Goal: Task Accomplishment & Management: Manage account settings

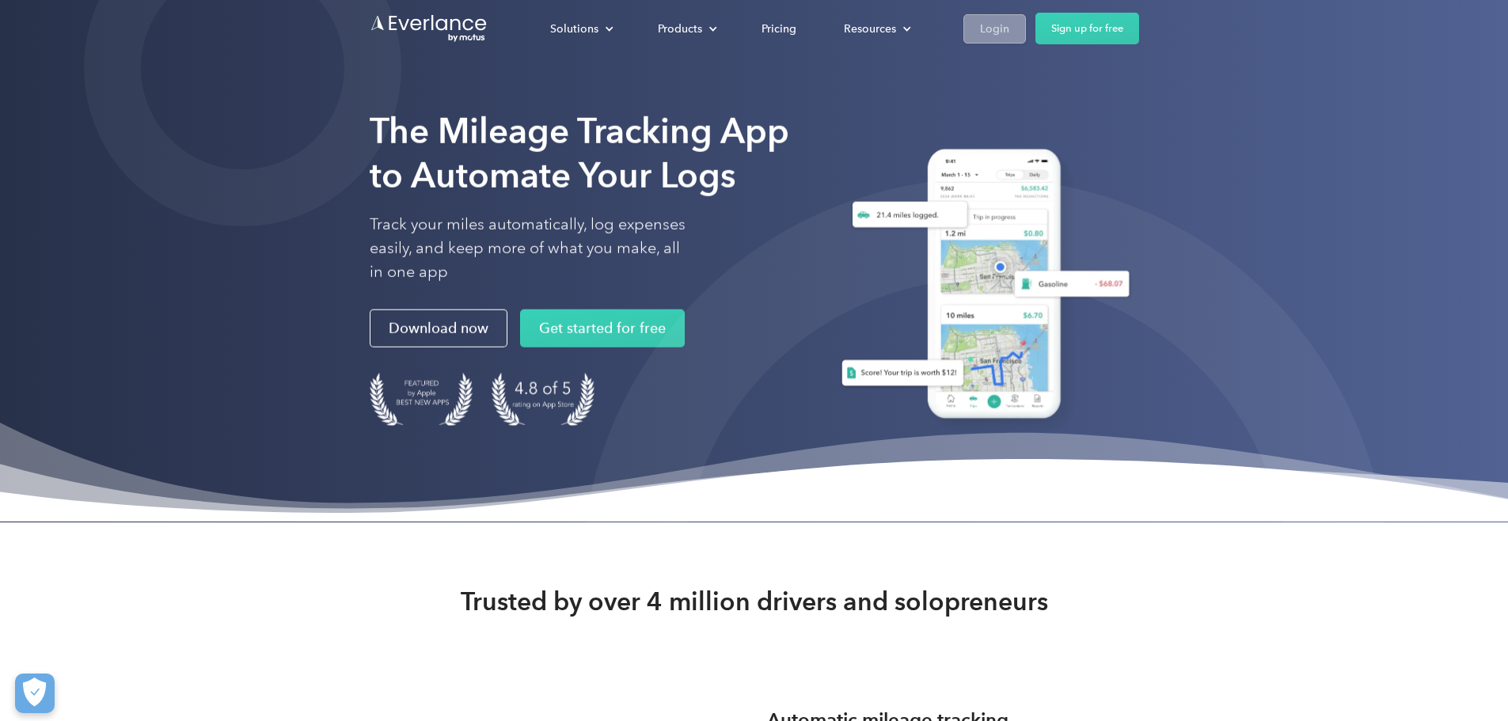
click at [1026, 27] on link "Login" at bounding box center [994, 28] width 63 height 29
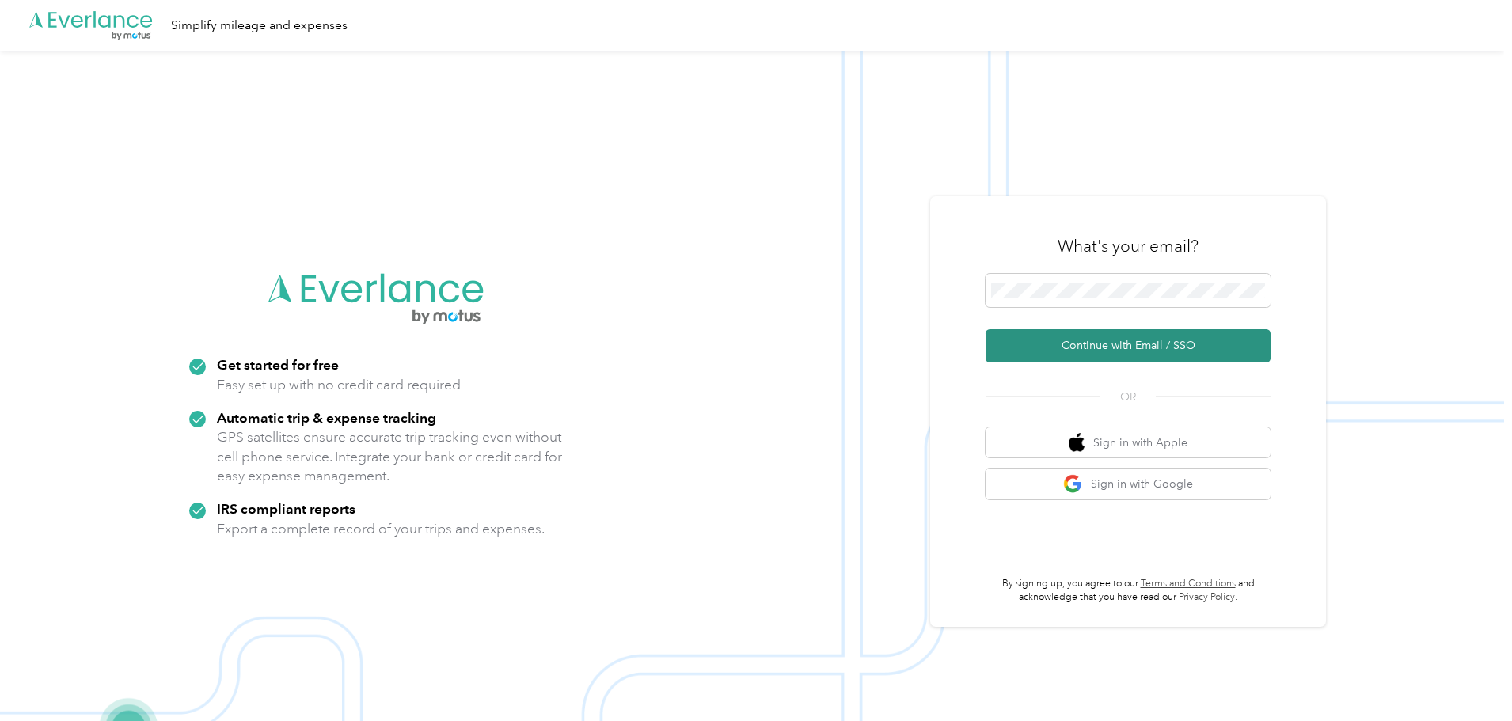
click at [1119, 344] on button "Continue with Email / SSO" at bounding box center [1127, 345] width 285 height 33
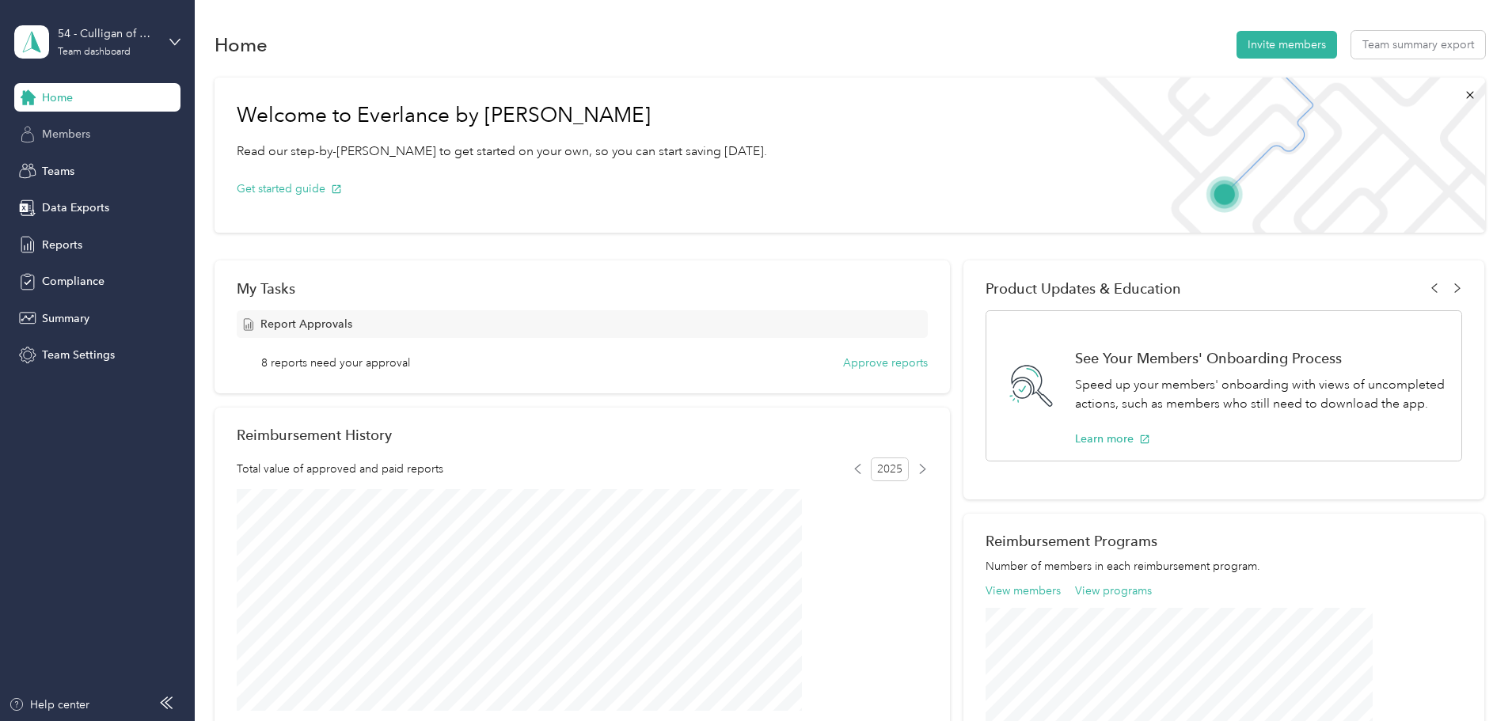
click at [65, 136] on span "Members" at bounding box center [66, 134] width 48 height 17
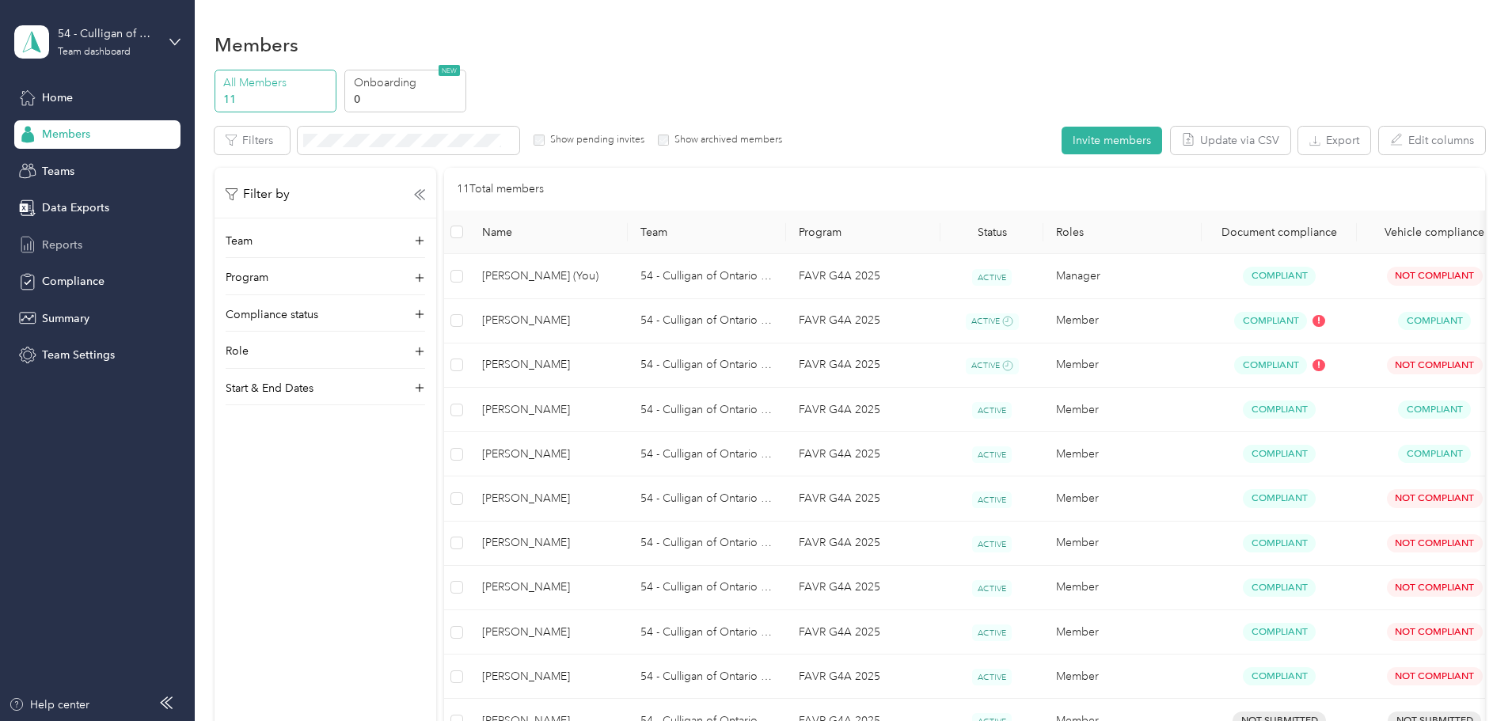
click at [47, 240] on span "Reports" at bounding box center [62, 245] width 40 height 17
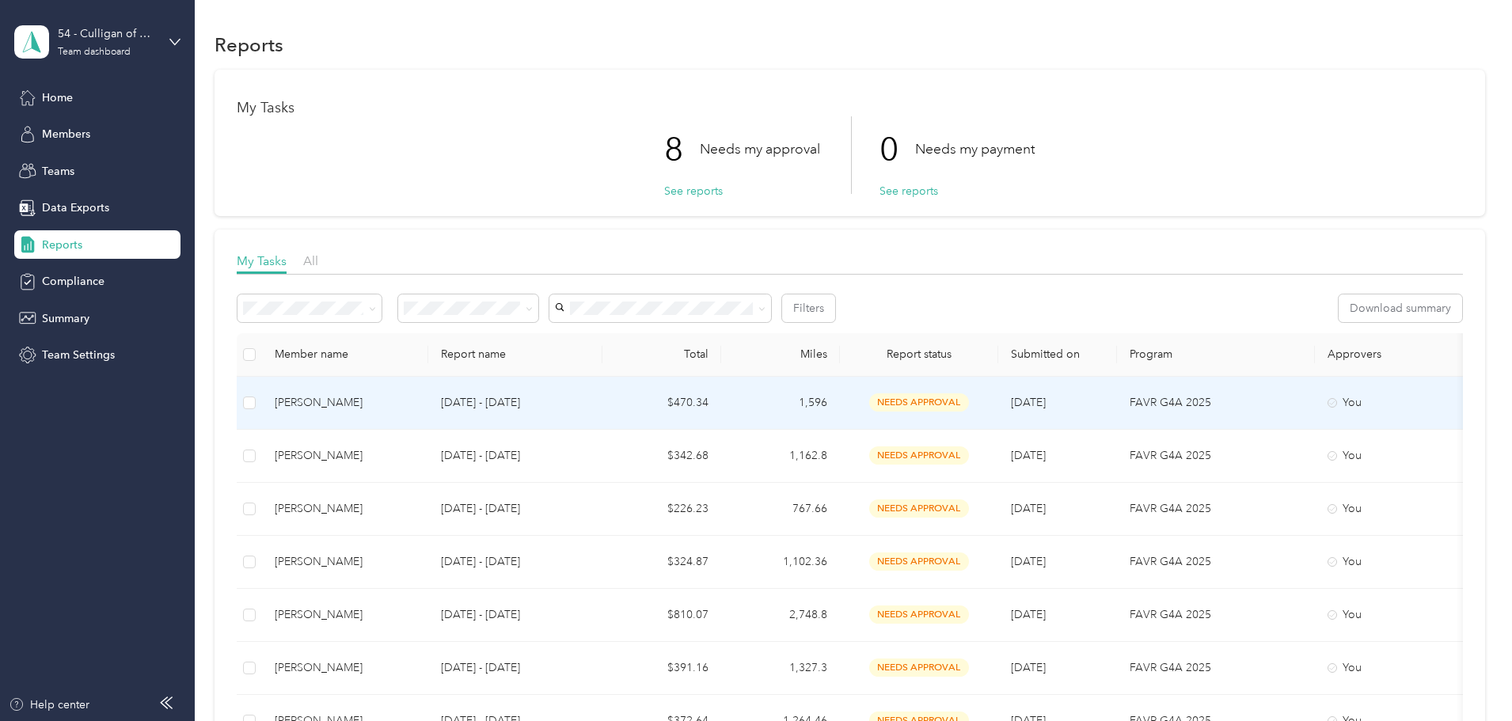
click at [969, 408] on span "needs approval" at bounding box center [919, 402] width 100 height 18
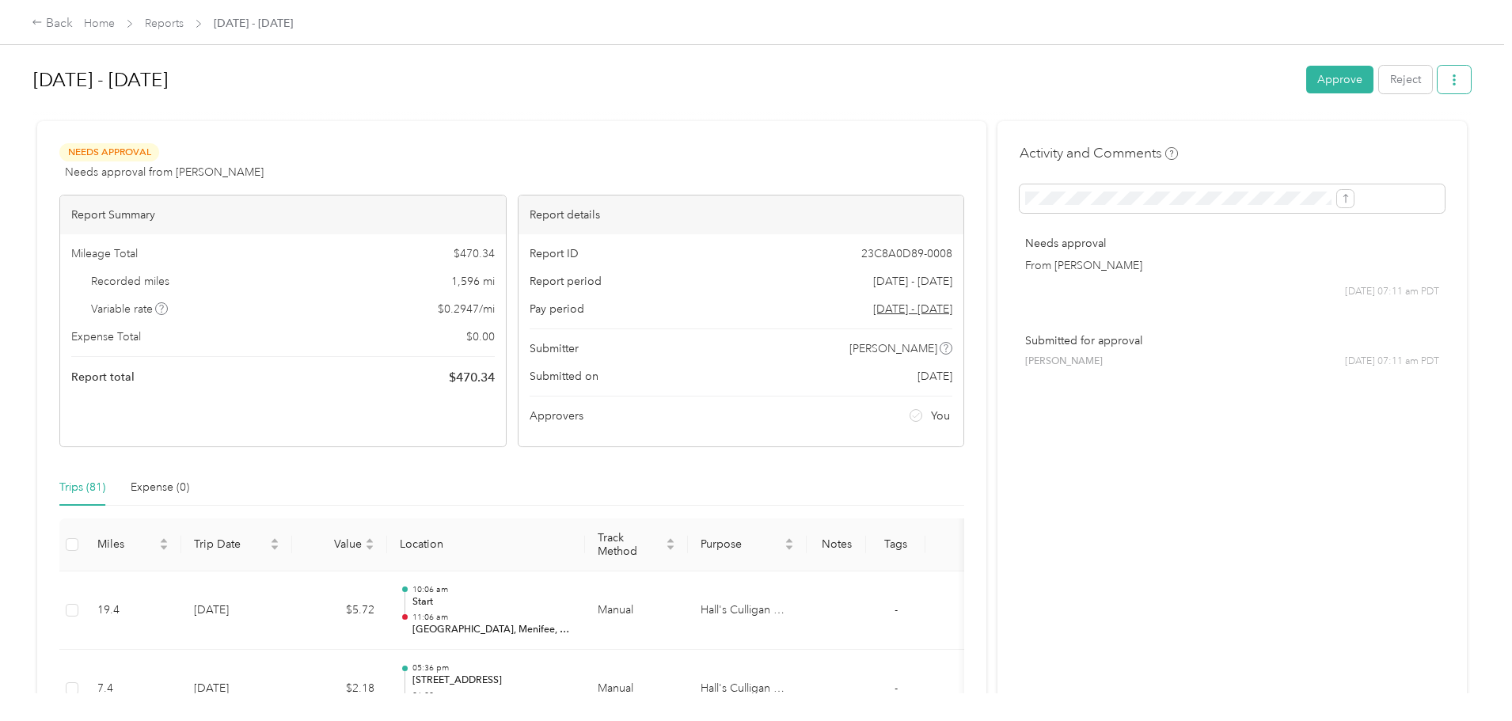
click at [1448, 84] on icon "button" at bounding box center [1453, 79] width 11 height 11
click at [1305, 135] on div "Download" at bounding box center [1283, 138] width 94 height 17
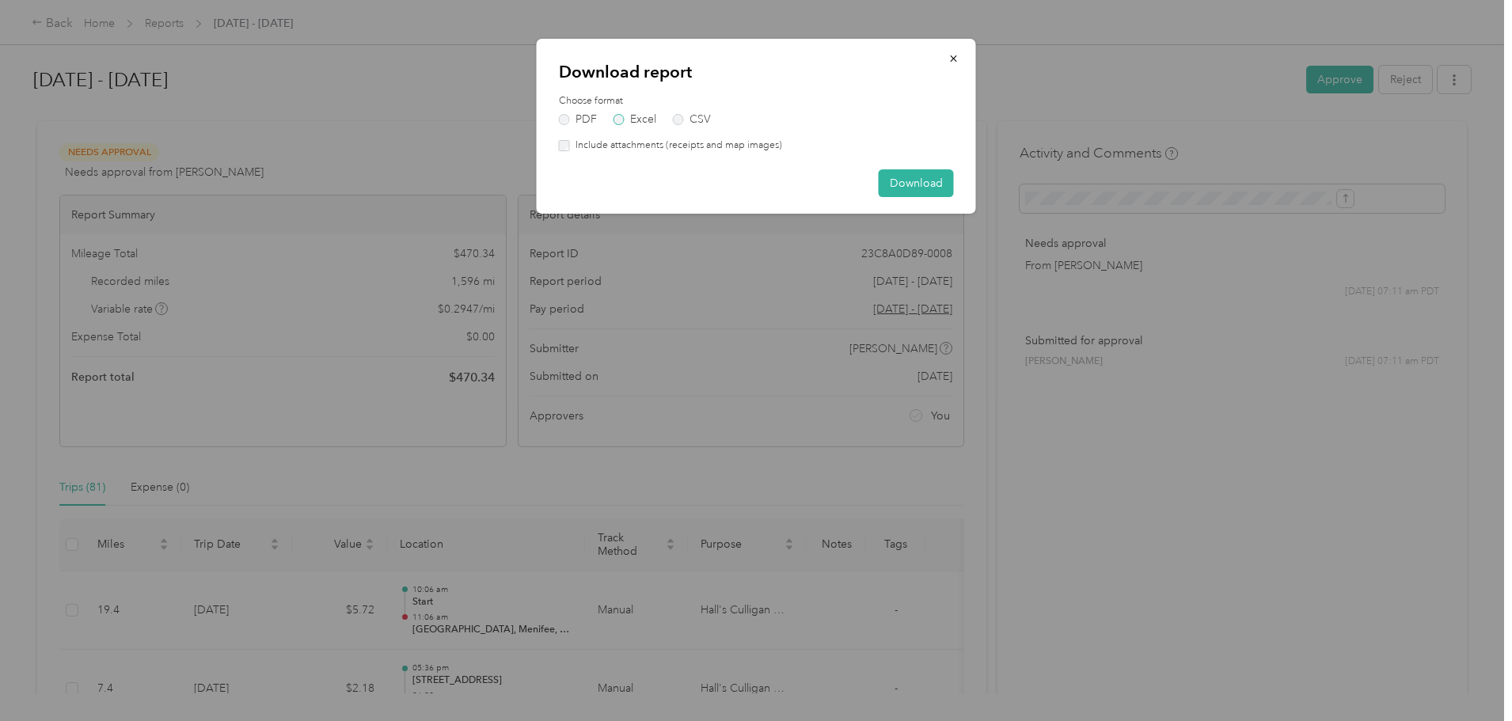
click at [621, 120] on label "Excel" at bounding box center [634, 119] width 43 height 11
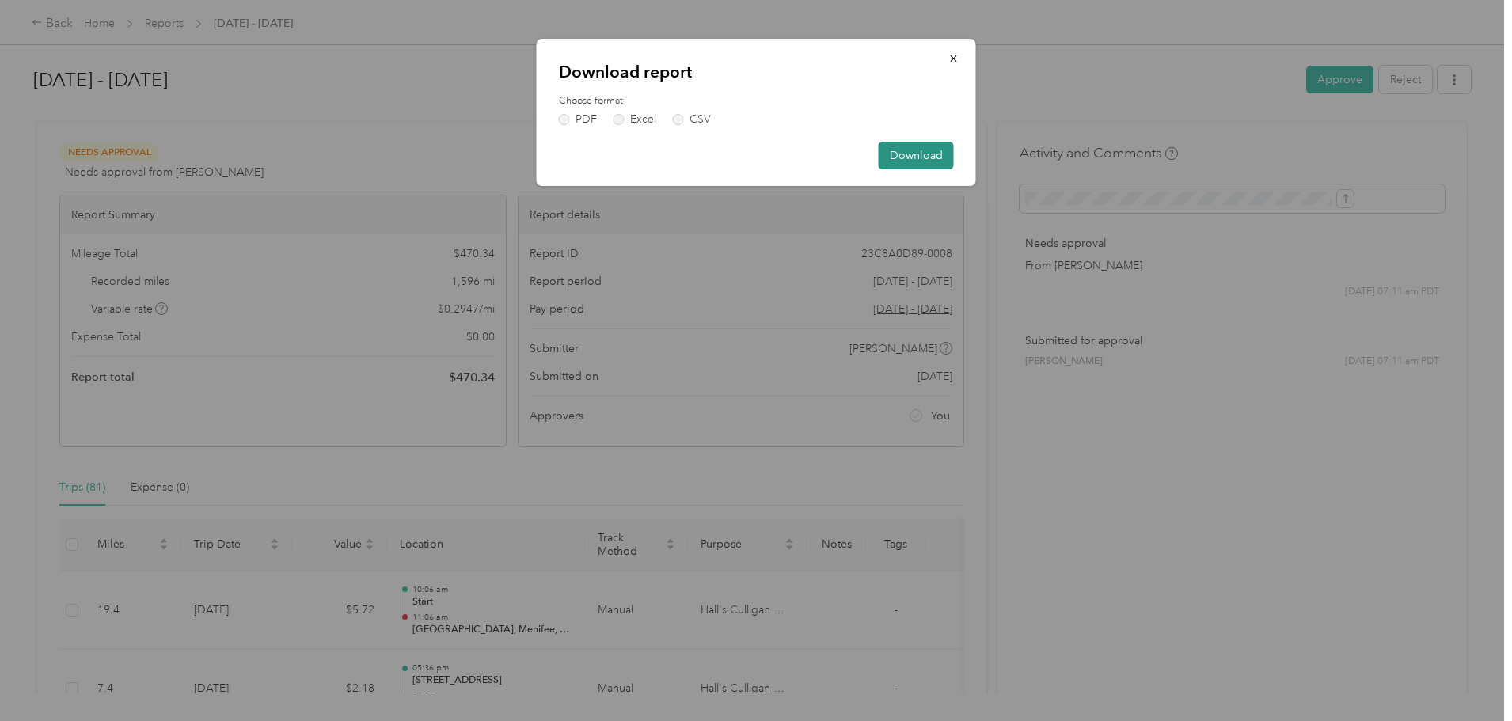
click at [924, 162] on button "Download" at bounding box center [915, 156] width 75 height 28
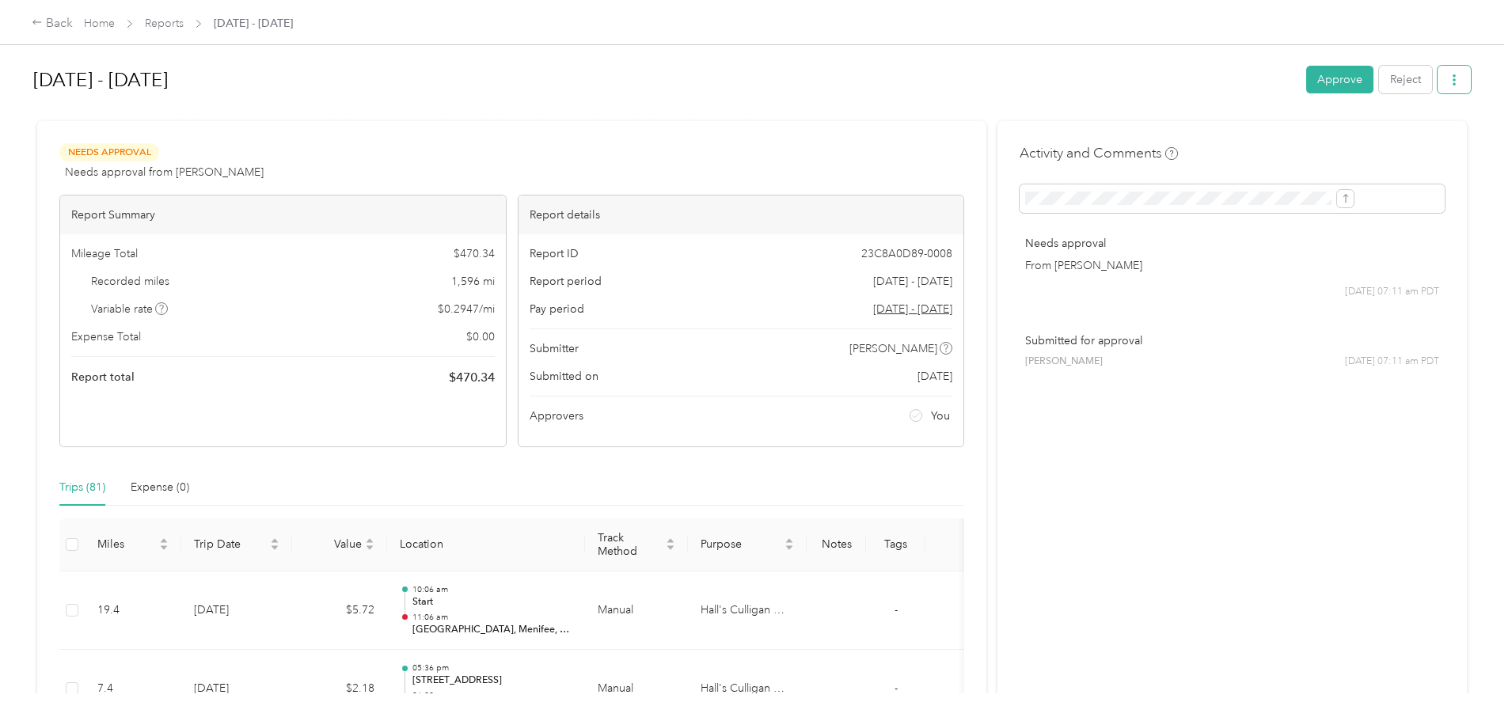
click at [1448, 77] on icon "button" at bounding box center [1453, 79] width 11 height 11
click at [1254, 143] on span "Download" at bounding box center [1279, 138] width 52 height 17
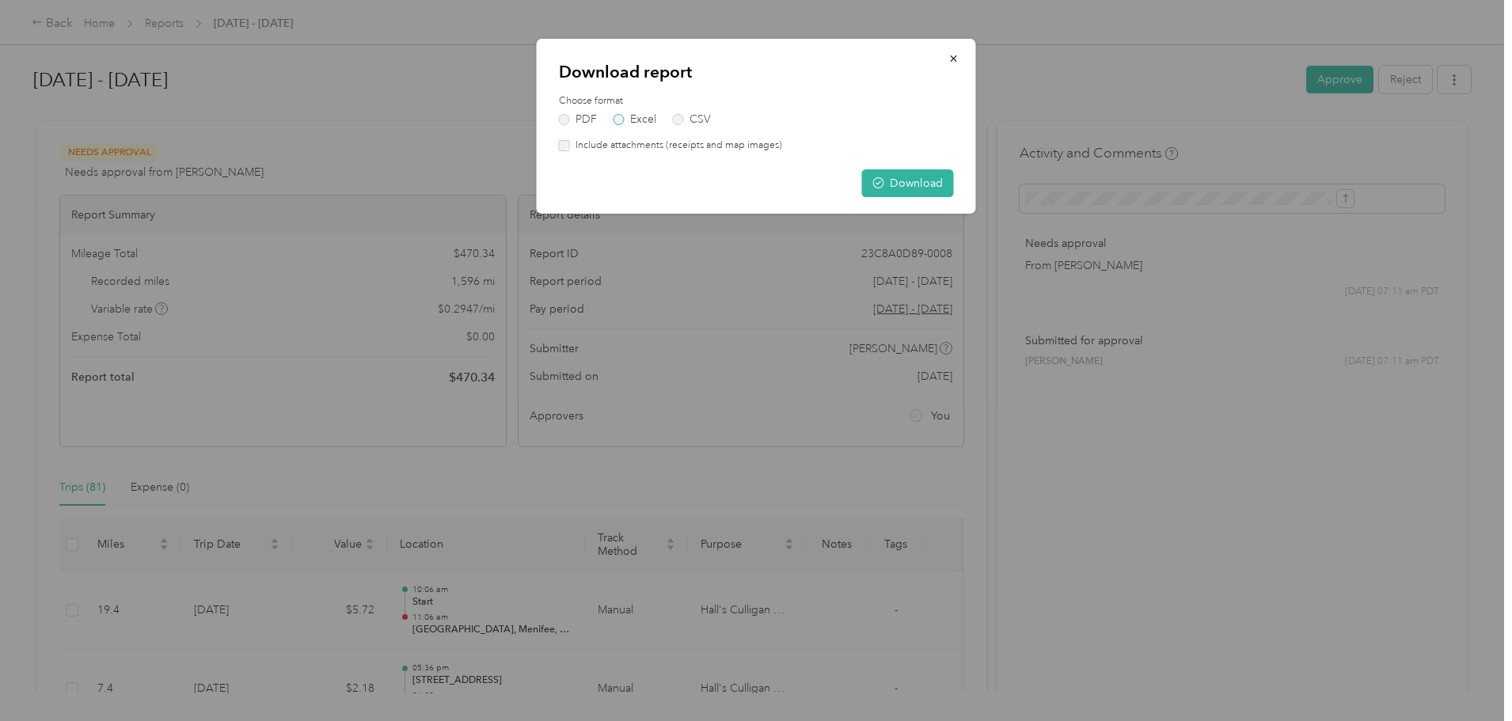
click at [620, 123] on label "Excel" at bounding box center [634, 119] width 43 height 11
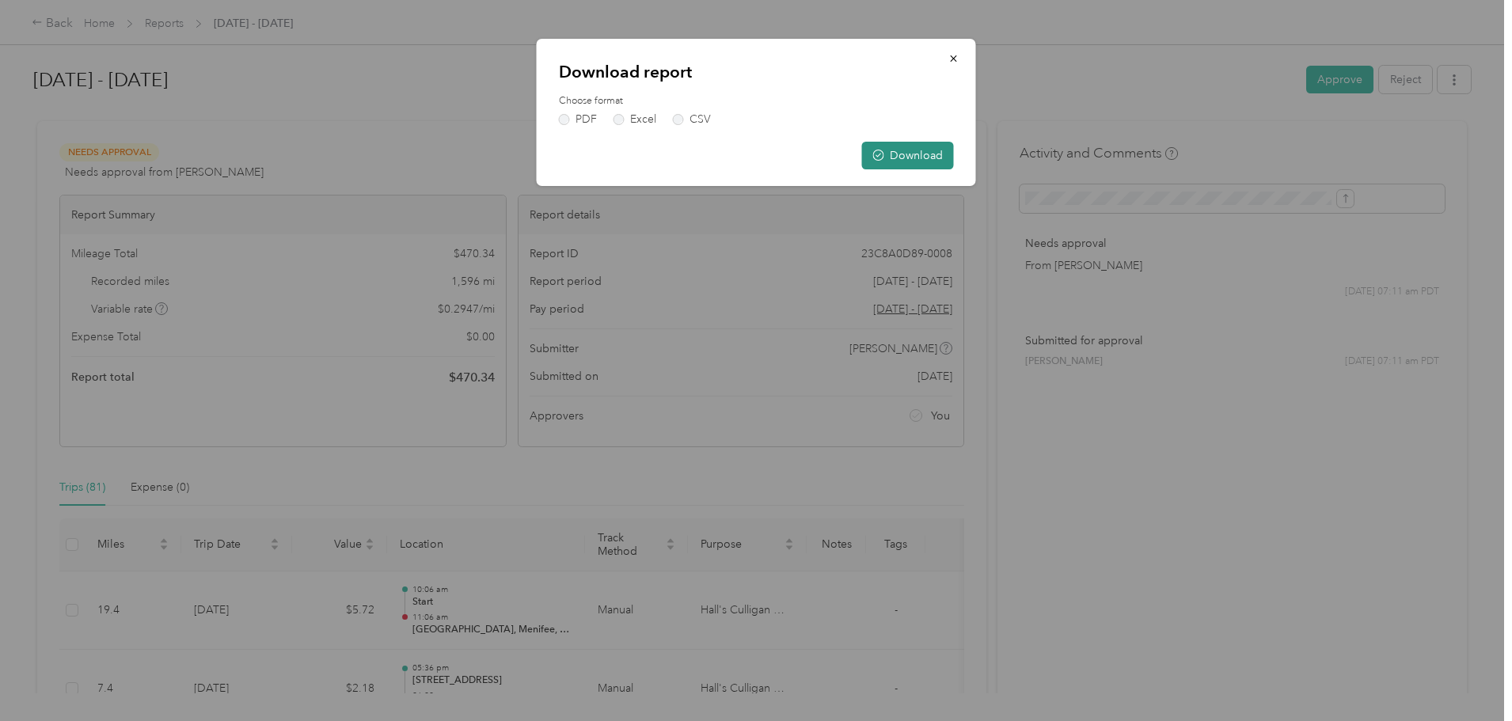
click at [890, 161] on button "Download" at bounding box center [908, 156] width 92 height 28
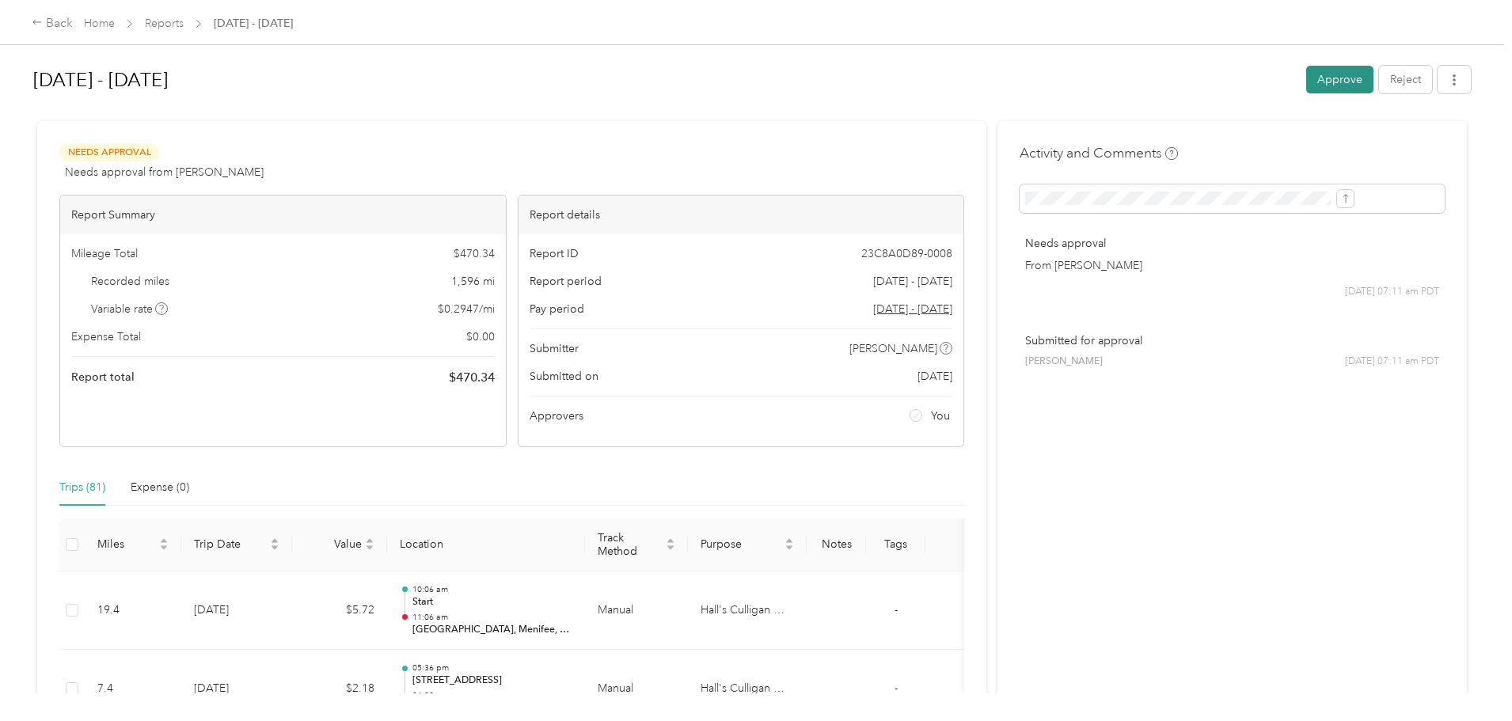
click at [1306, 81] on button "Approve" at bounding box center [1339, 80] width 67 height 28
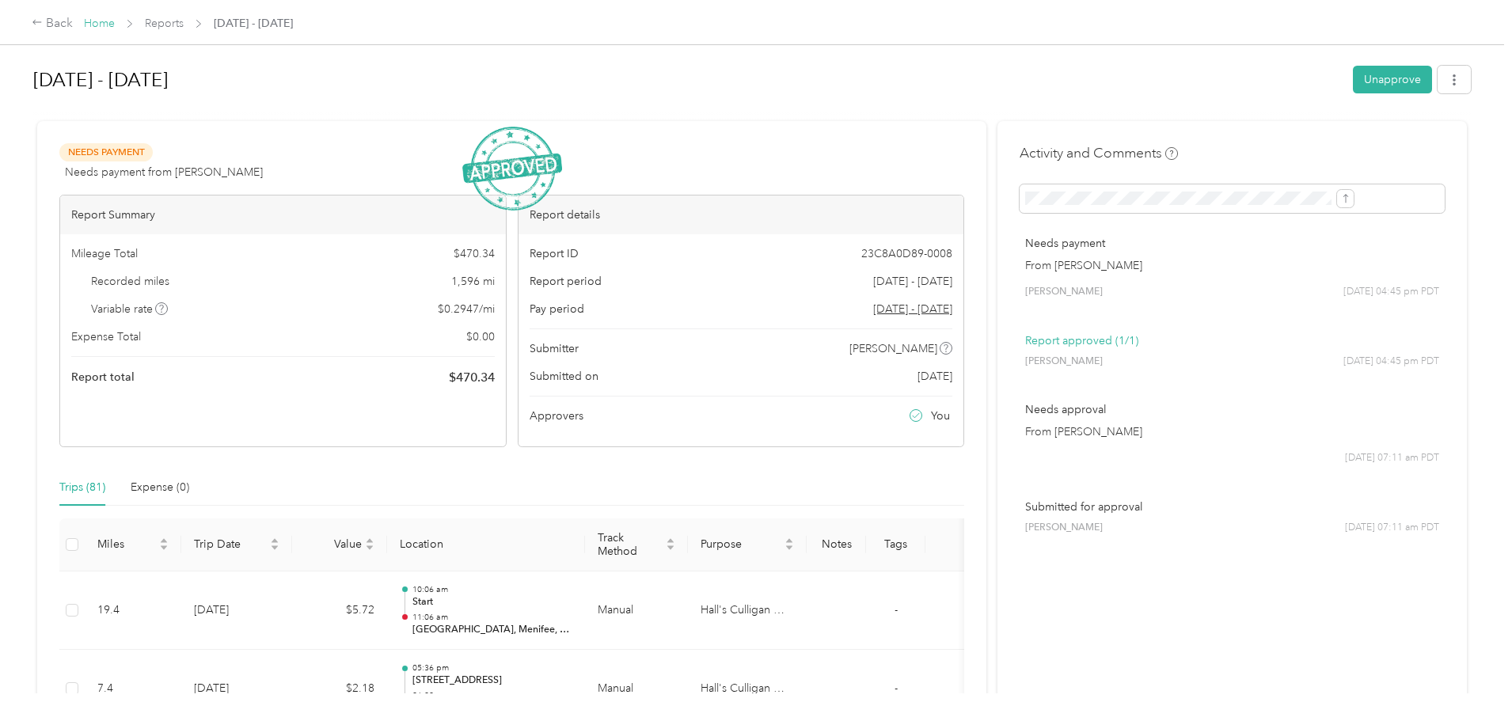
click at [115, 24] on link "Home" at bounding box center [99, 23] width 31 height 13
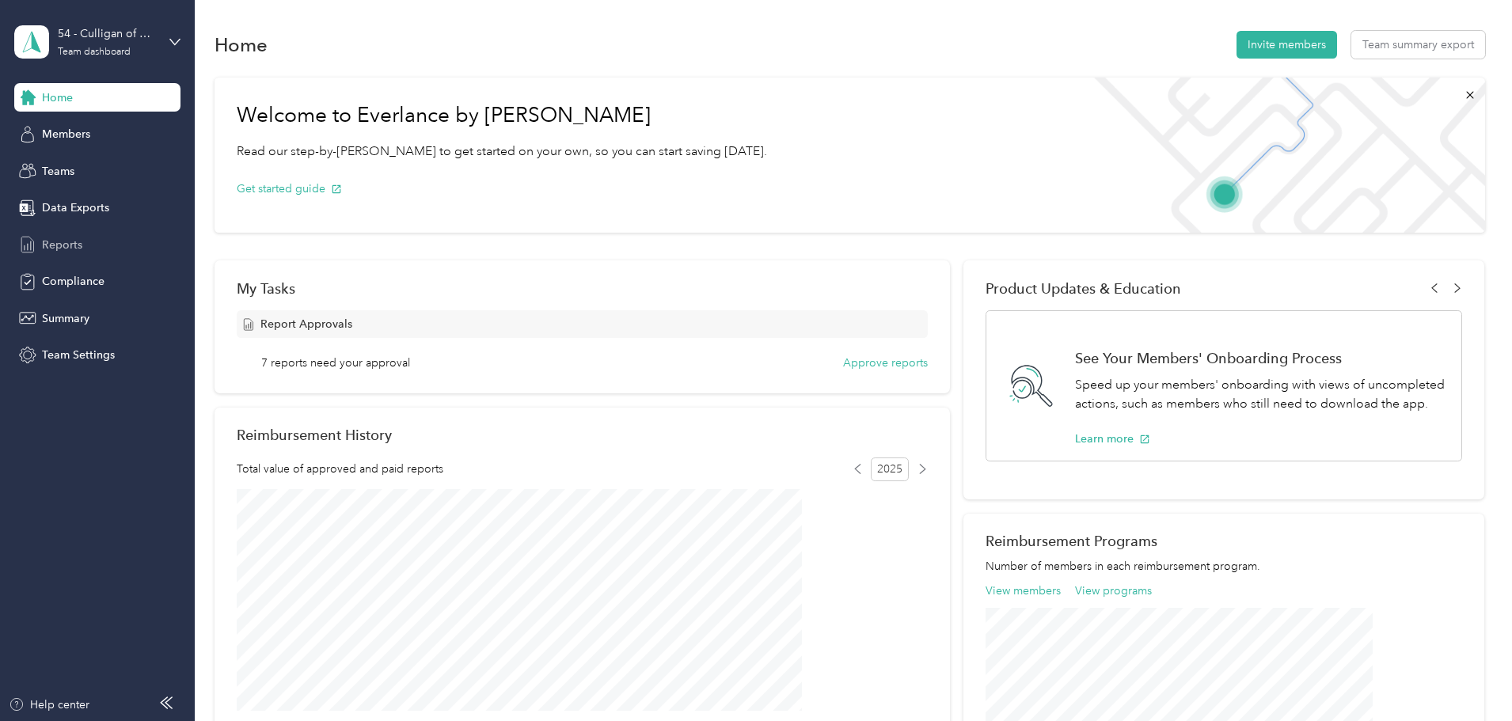
click at [64, 239] on span "Reports" at bounding box center [62, 245] width 40 height 17
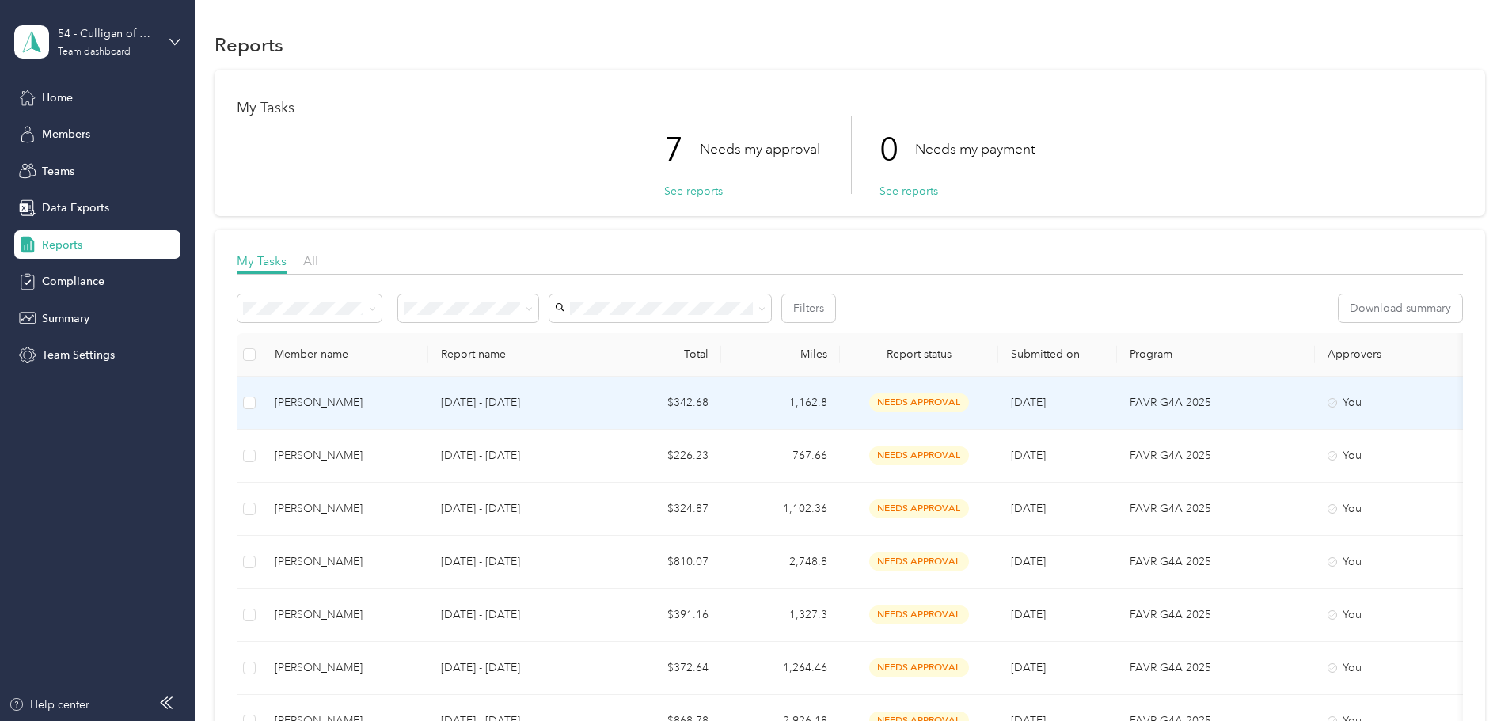
click at [969, 404] on span "needs approval" at bounding box center [919, 402] width 100 height 18
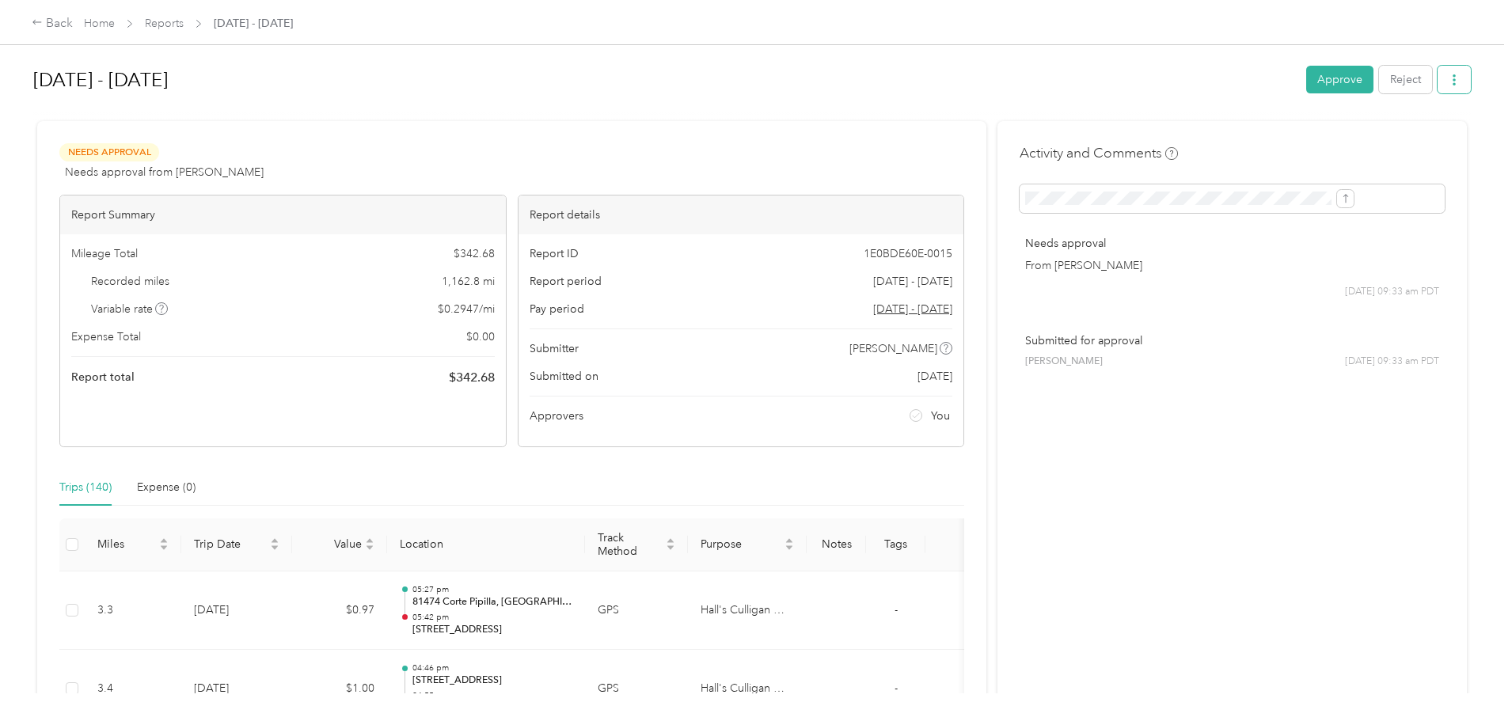
click at [1448, 82] on icon "button" at bounding box center [1453, 79] width 11 height 11
click at [1288, 135] on span "Download" at bounding box center [1279, 138] width 52 height 17
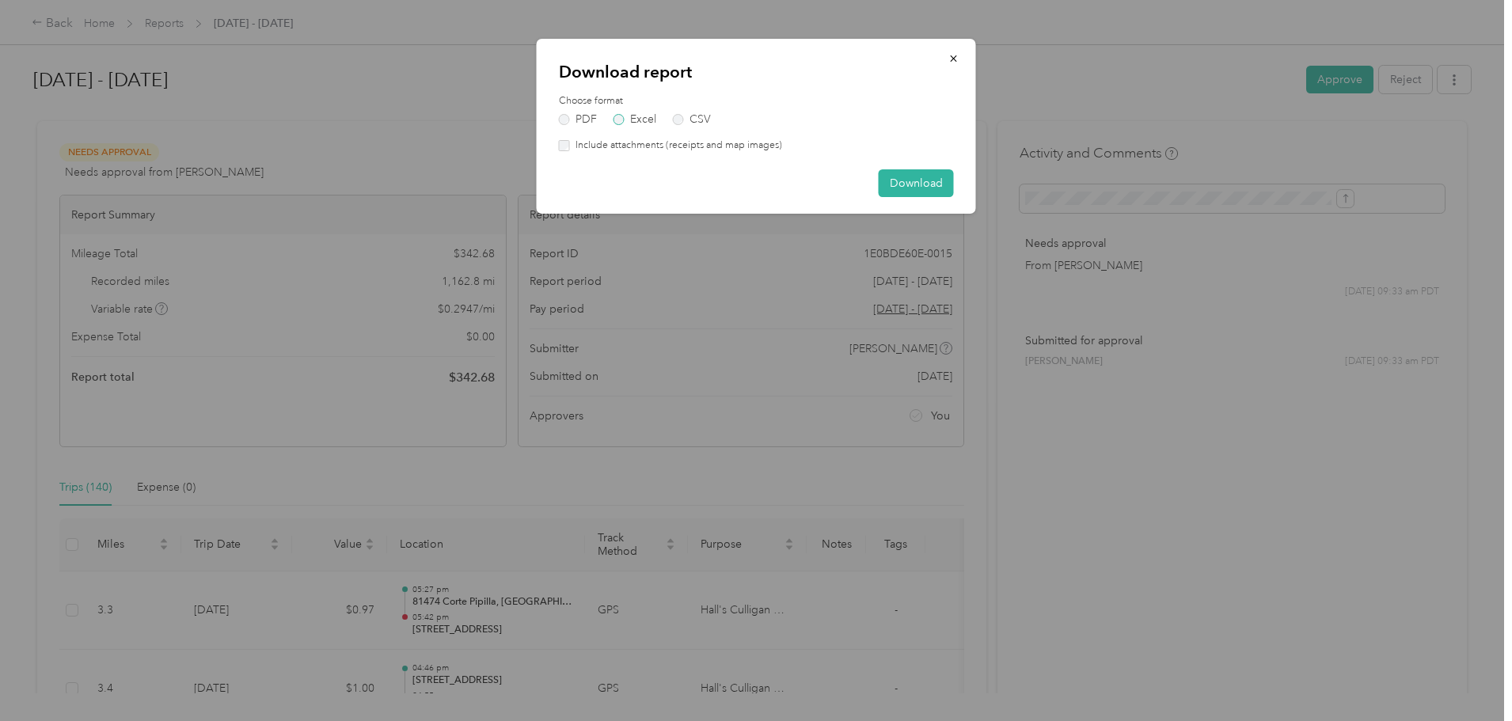
click at [621, 120] on label "Excel" at bounding box center [634, 119] width 43 height 11
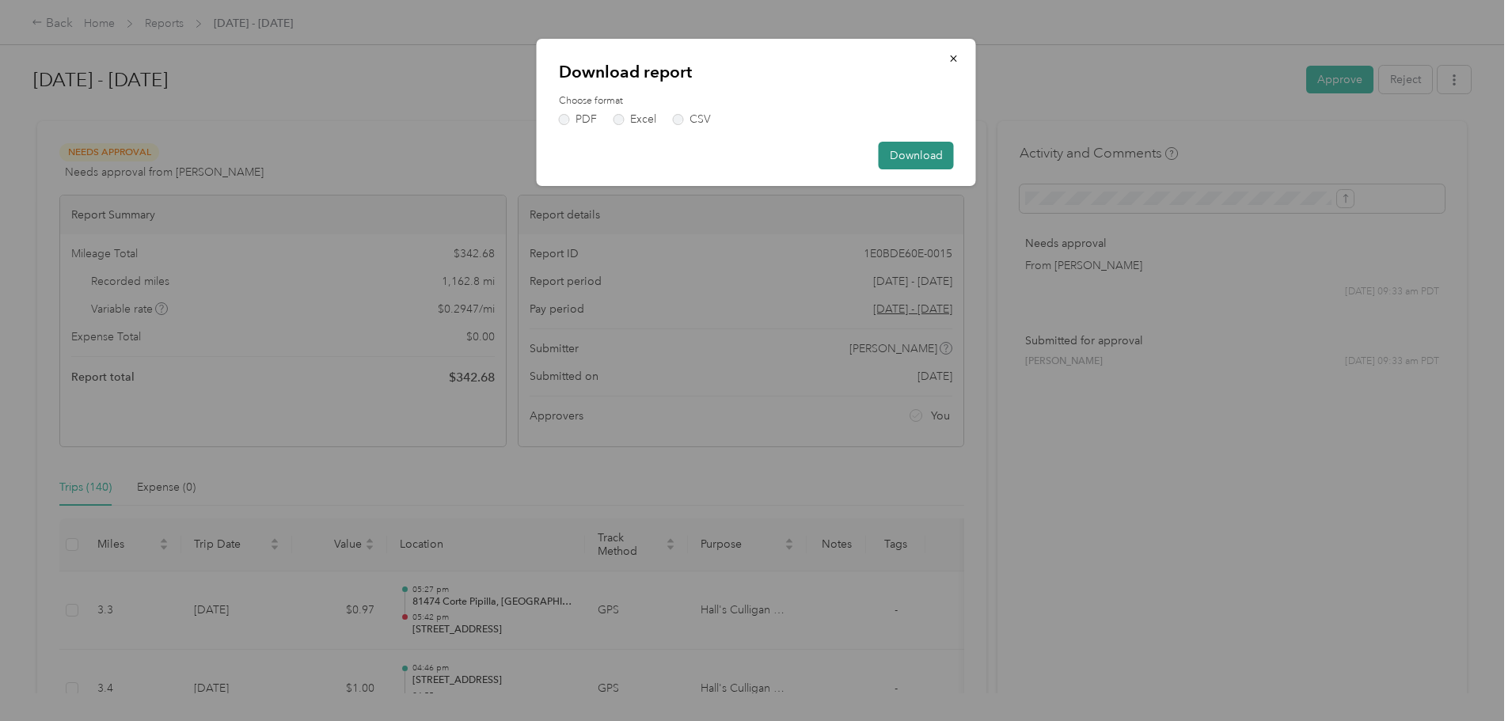
click at [940, 160] on button "Download" at bounding box center [915, 156] width 75 height 28
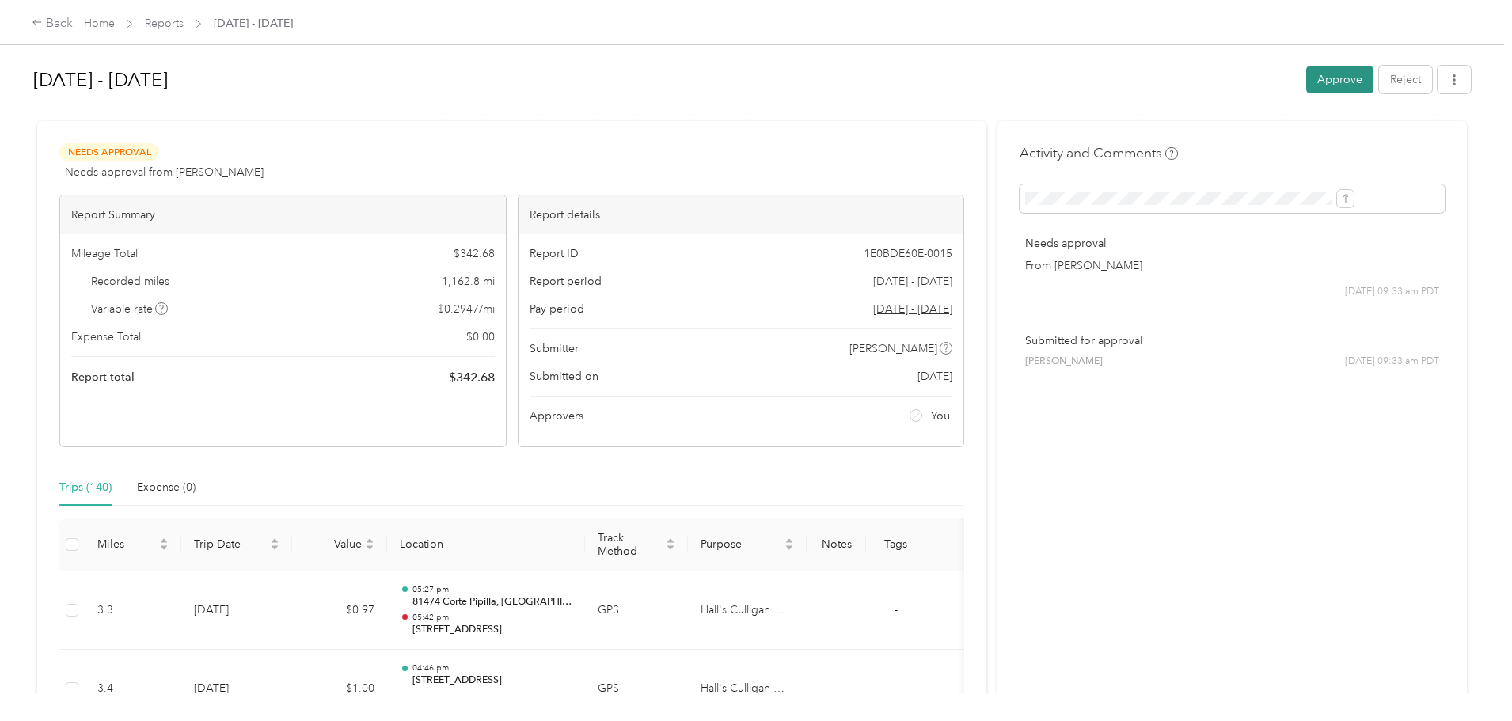
click at [1306, 83] on button "Approve" at bounding box center [1339, 80] width 67 height 28
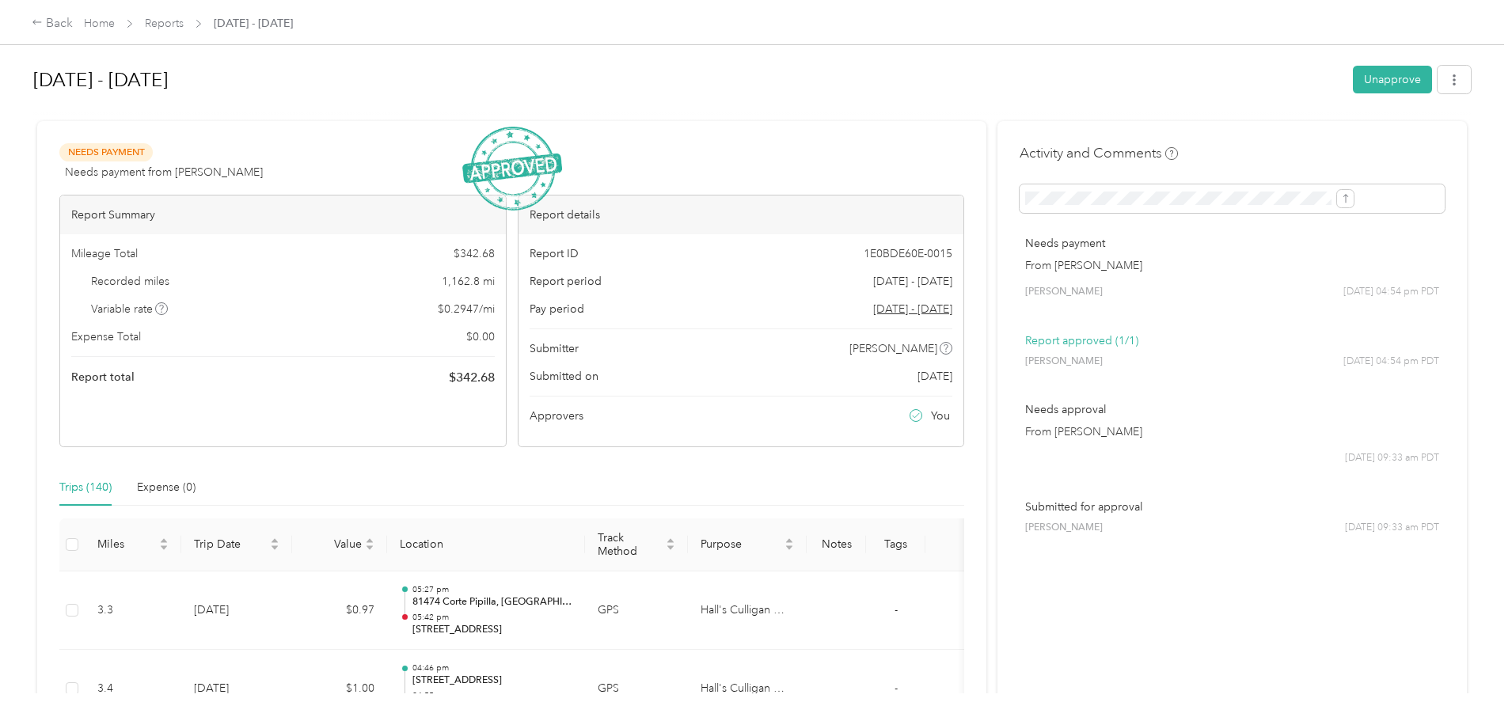
click at [242, 25] on div "Home Reports Sep 1 - 30, 2025" at bounding box center [188, 23] width 209 height 17
click at [115, 22] on link "Home" at bounding box center [99, 23] width 31 height 13
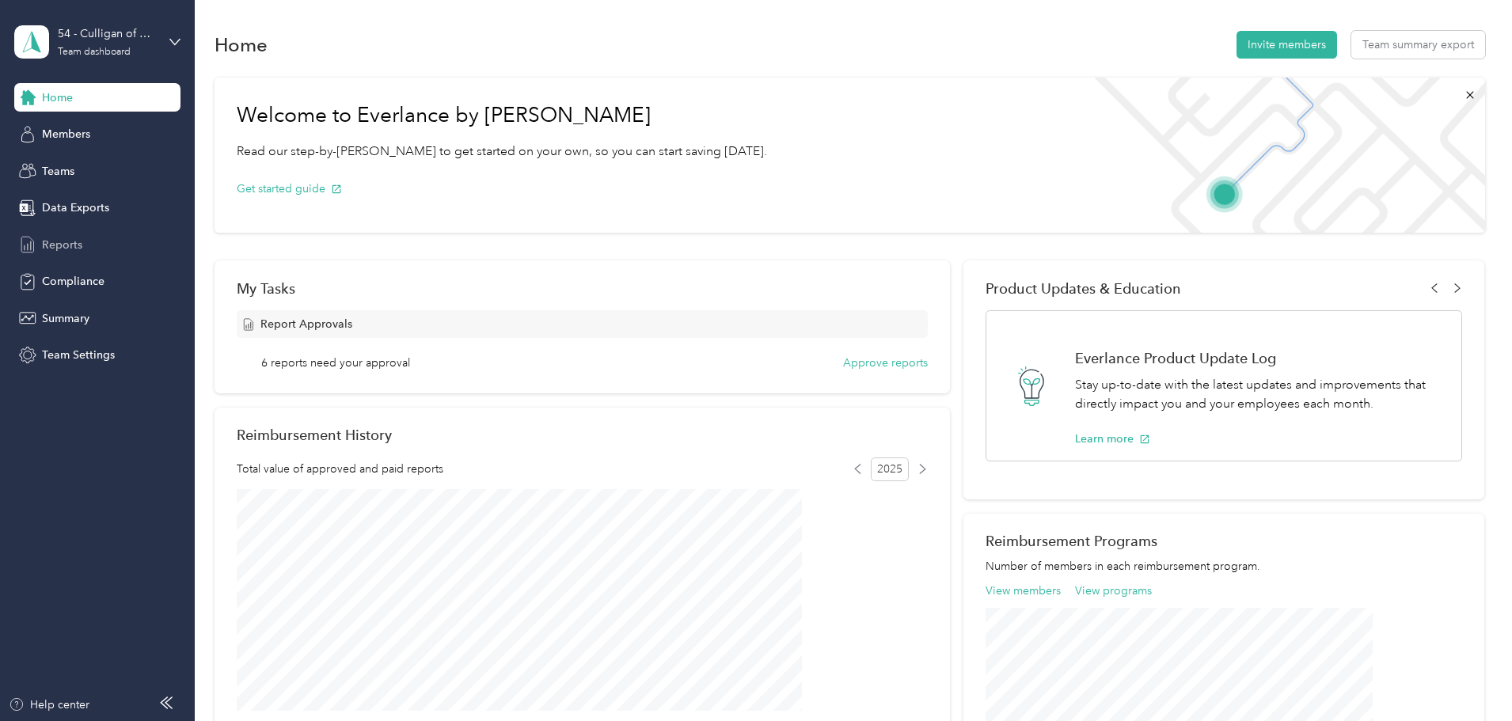
click at [53, 249] on span "Reports" at bounding box center [62, 245] width 40 height 17
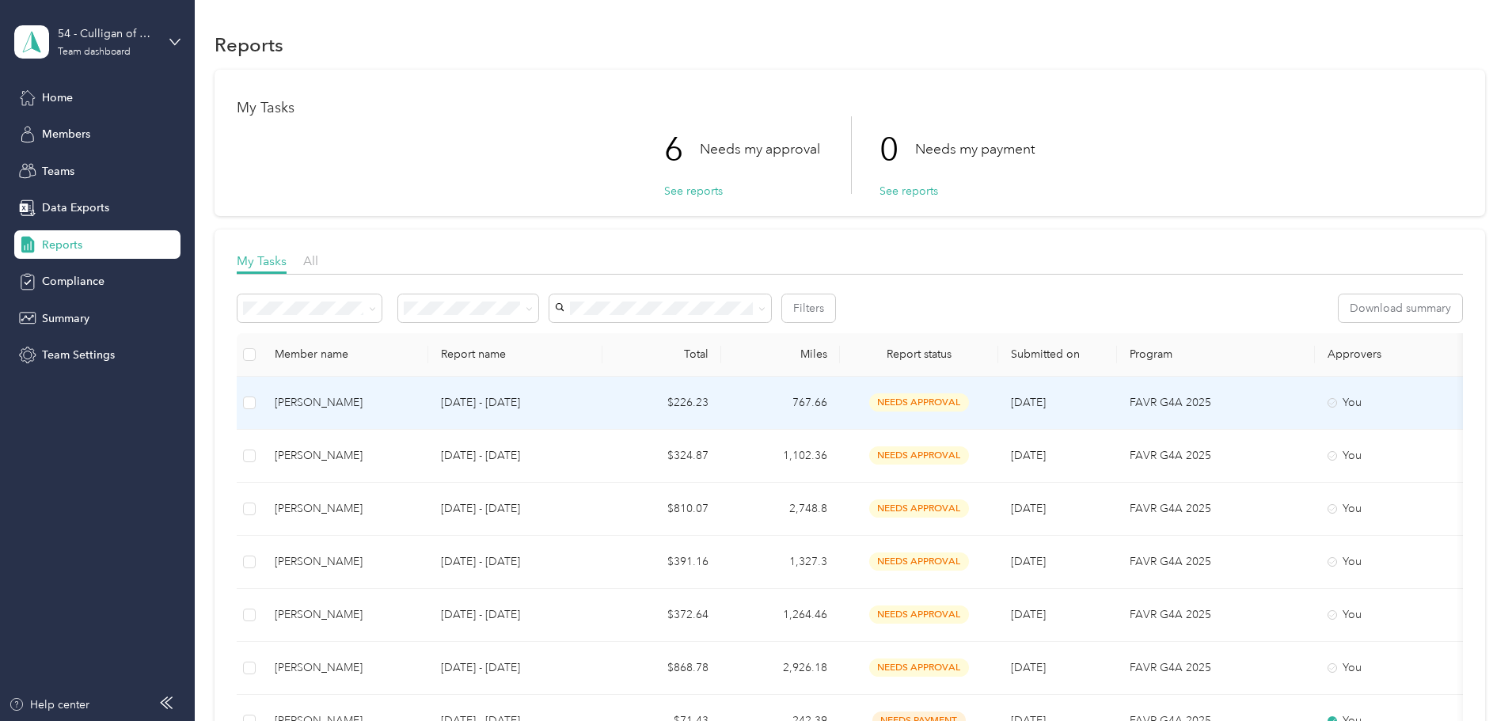
click at [411, 404] on div "Brian Rogers" at bounding box center [345, 402] width 141 height 17
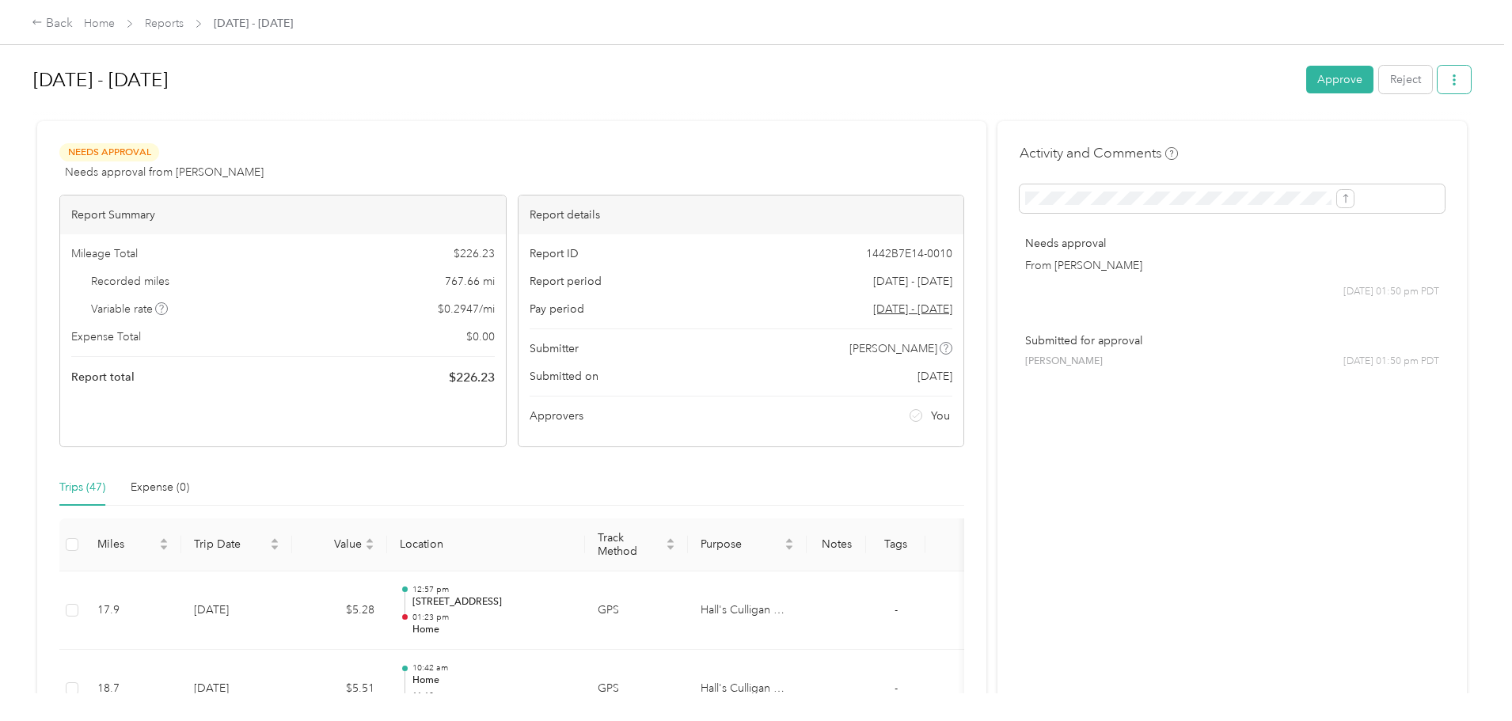
click at [1448, 82] on icon "button" at bounding box center [1453, 79] width 11 height 11
click at [1260, 134] on span "Download" at bounding box center [1279, 138] width 52 height 17
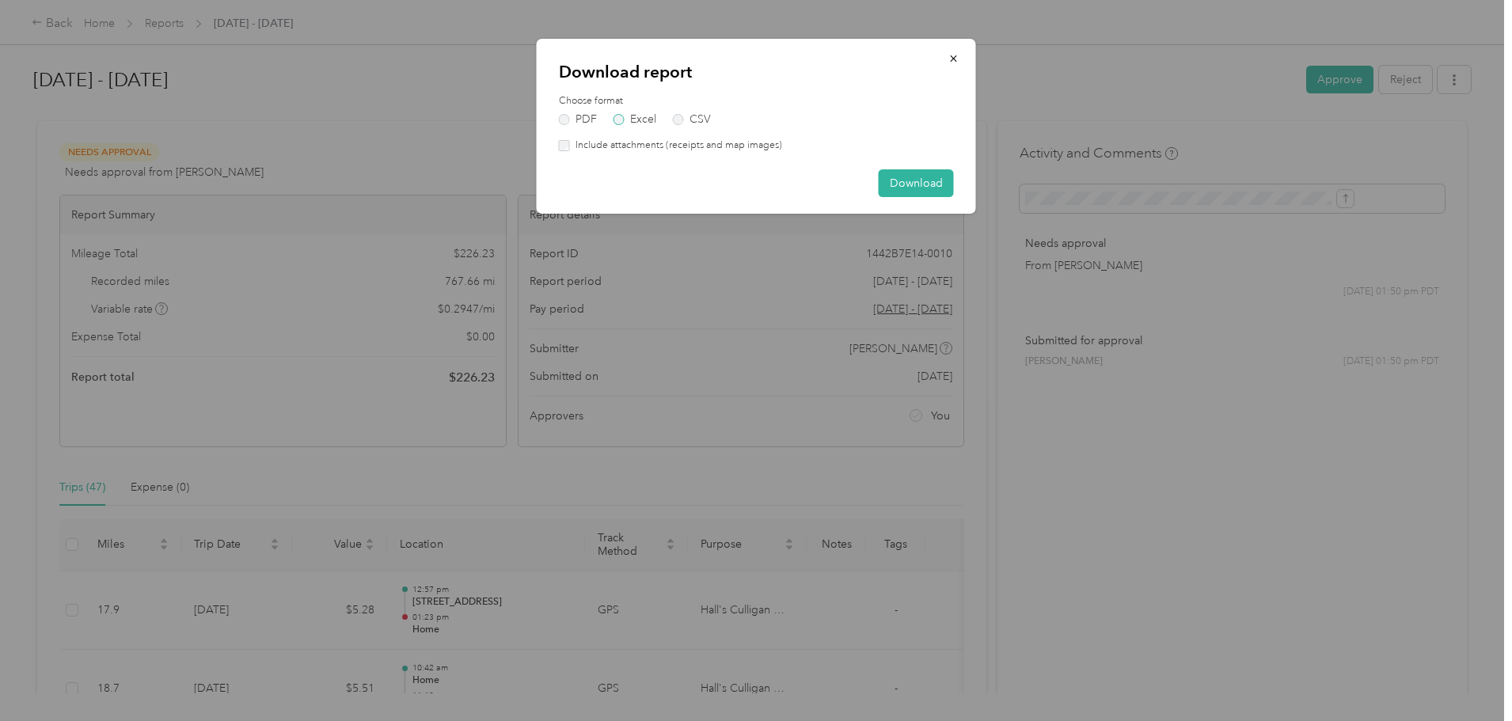
click at [620, 116] on label "Excel" at bounding box center [634, 119] width 43 height 11
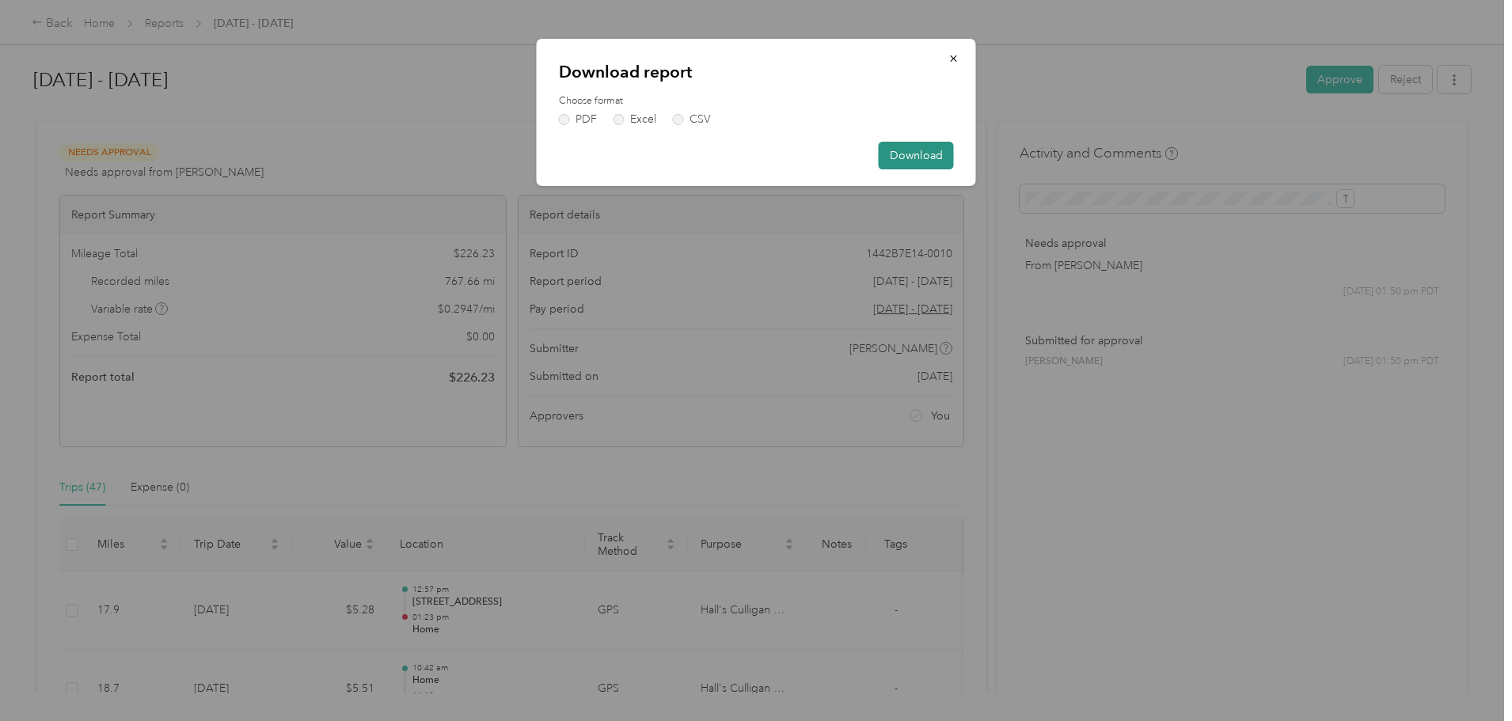
click at [914, 159] on button "Download" at bounding box center [915, 156] width 75 height 28
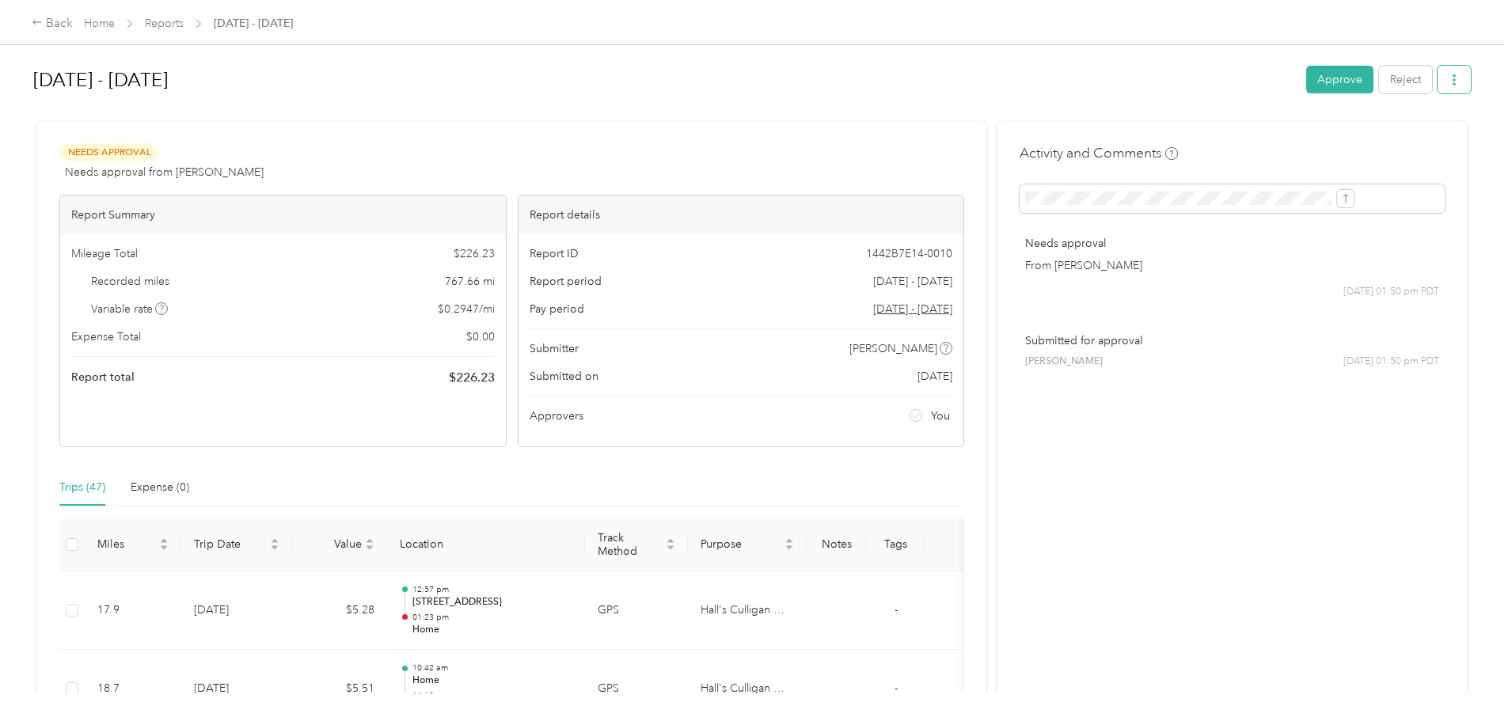
click at [1437, 72] on button "button" at bounding box center [1453, 80] width 33 height 28
click at [1296, 135] on span "Download" at bounding box center [1279, 138] width 52 height 17
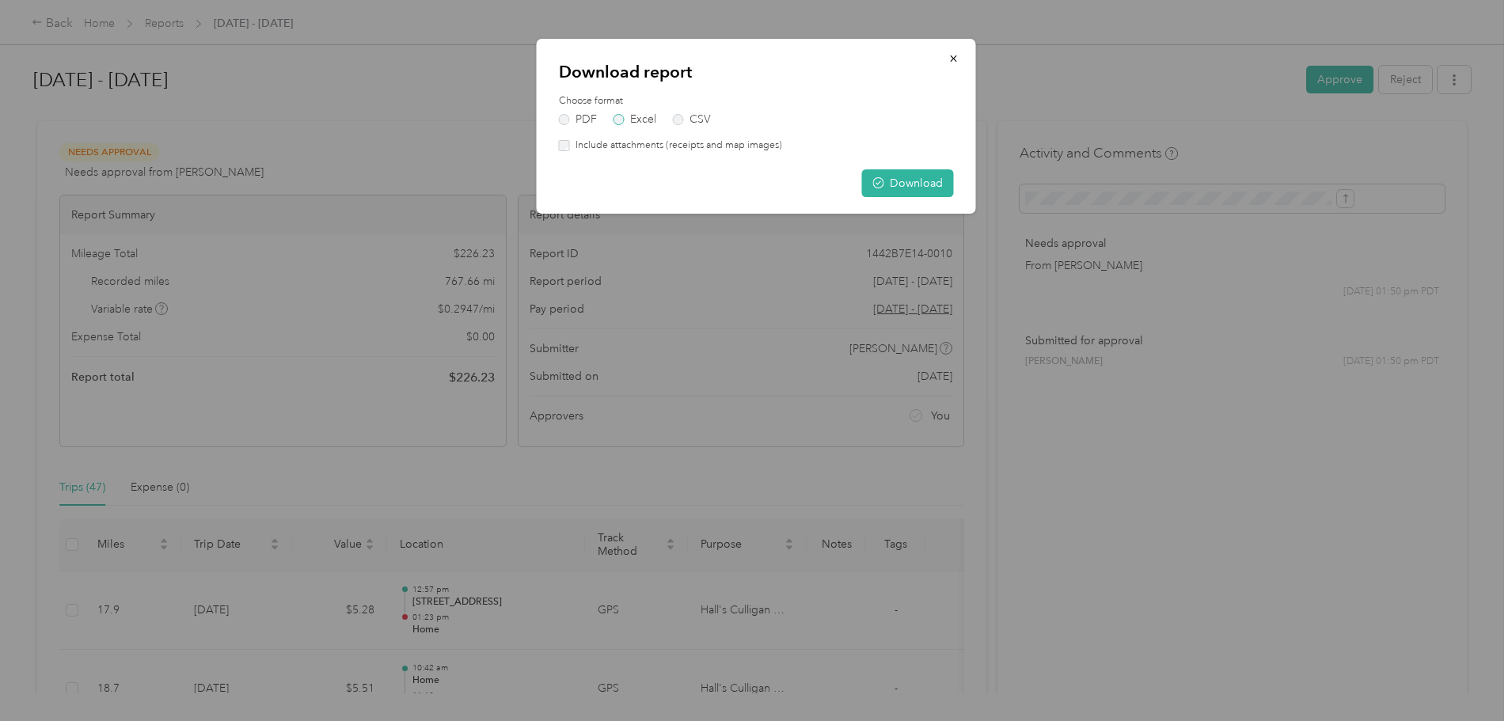
click at [620, 114] on label "Excel" at bounding box center [634, 119] width 43 height 11
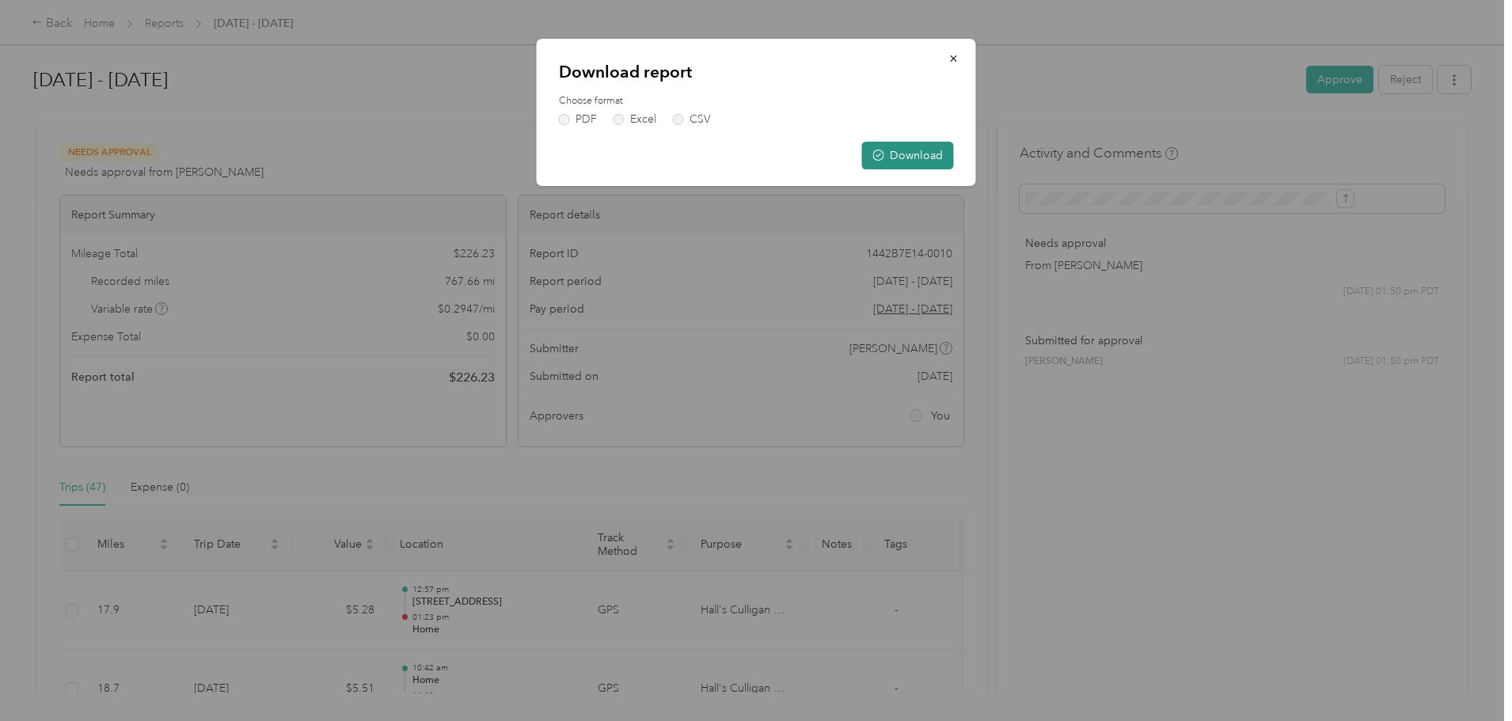
click at [928, 150] on button "Download" at bounding box center [908, 156] width 92 height 28
